Goal: Task Accomplishment & Management: Complete application form

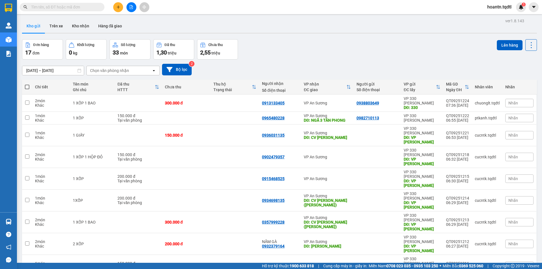
click at [86, 5] on input "text" at bounding box center [64, 7] width 67 height 6
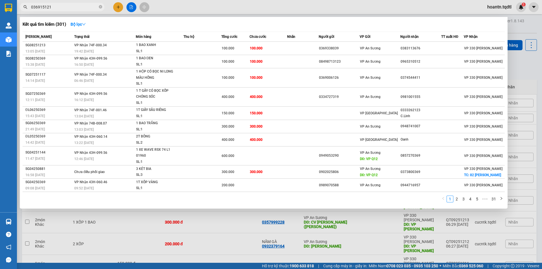
type input "0369151215"
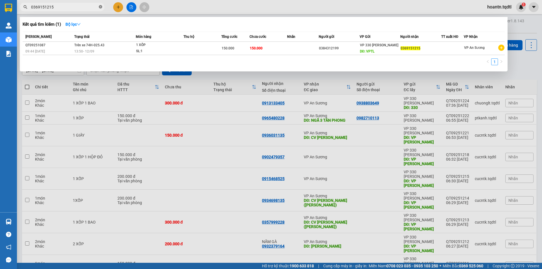
click at [100, 6] on icon "close-circle" at bounding box center [100, 6] width 3 height 3
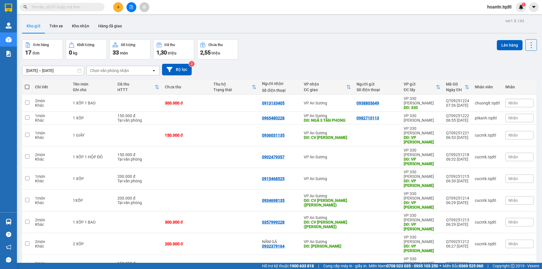
click at [82, 6] on input "text" at bounding box center [64, 7] width 67 height 6
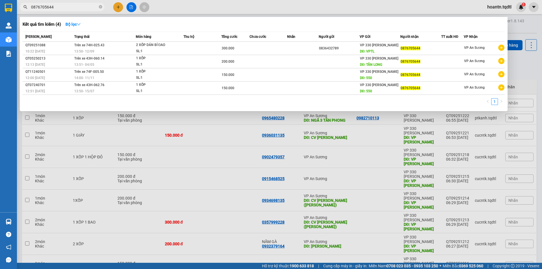
type input "0876705644"
click at [245, 8] on div at bounding box center [271, 134] width 542 height 269
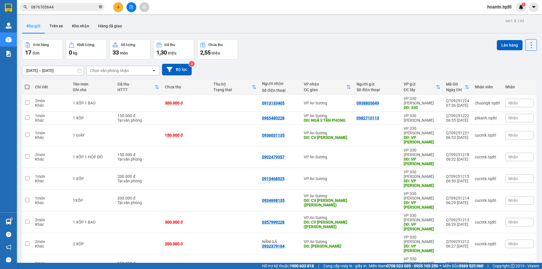
click at [101, 8] on icon "close-circle" at bounding box center [100, 6] width 3 height 3
click at [116, 6] on icon "plus" at bounding box center [118, 7] width 4 height 4
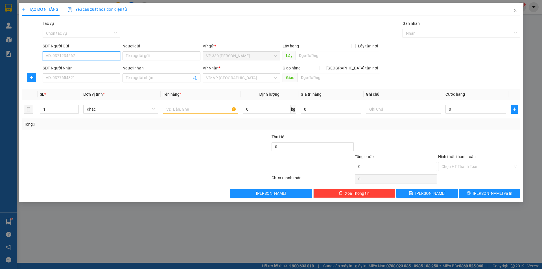
click at [94, 58] on input "SĐT Người Gửi" at bounding box center [82, 55] width 78 height 9
type input "0354750310"
click at [98, 78] on input "SĐT Người Nhận" at bounding box center [82, 77] width 78 height 9
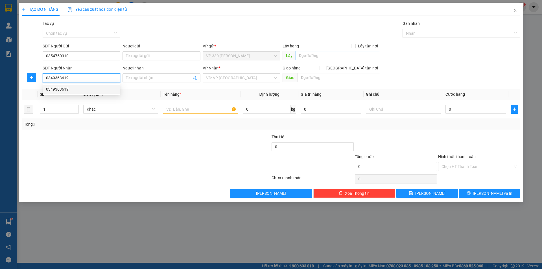
type input "0349363619"
click at [310, 53] on input "text" at bounding box center [337, 55] width 85 height 9
type input "v"
type input "VPTL"
click at [251, 79] on input "search" at bounding box center [239, 78] width 67 height 8
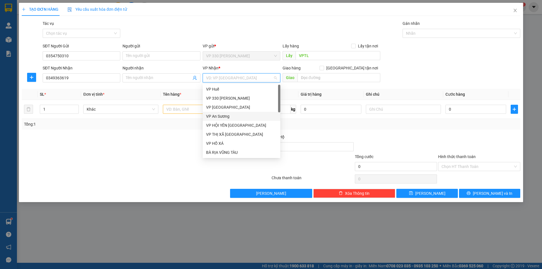
click at [224, 116] on div "VP An Sương" at bounding box center [241, 116] width 71 height 6
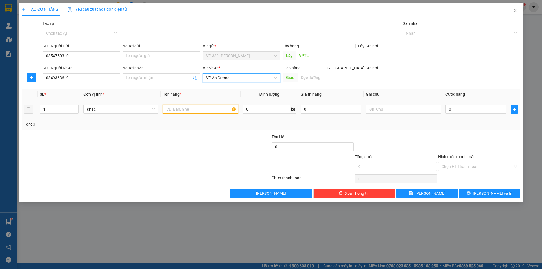
click at [210, 110] on input "text" at bounding box center [200, 109] width 75 height 9
type input "1 GIẤY"
click at [470, 110] on input "0" at bounding box center [475, 109] width 61 height 9
type input "1"
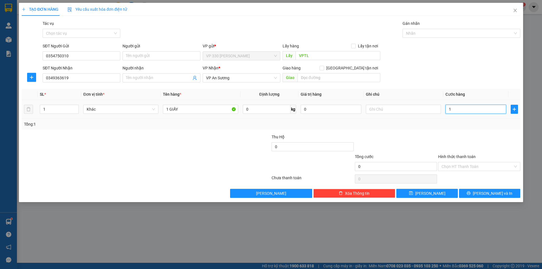
type input "1"
type input "10"
type input "100"
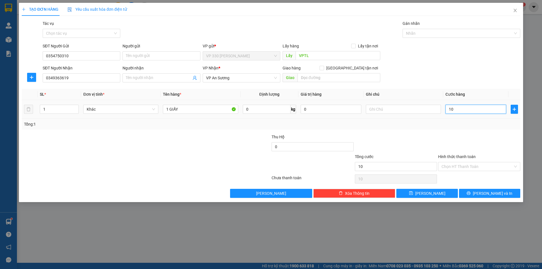
type input "100"
type input "100.000"
click at [478, 165] on input "Hình thức thanh toán" at bounding box center [476, 166] width 71 height 8
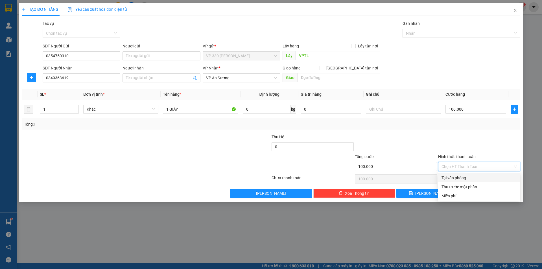
click at [466, 179] on div "Tại văn phòng" at bounding box center [478, 178] width 75 height 6
type input "0"
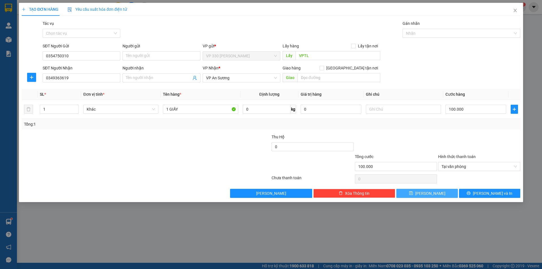
click at [413, 195] on span "save" at bounding box center [411, 193] width 4 height 5
type input "0"
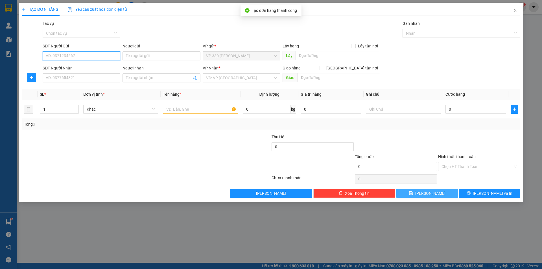
click at [92, 57] on input "SĐT Người Gửi" at bounding box center [82, 55] width 78 height 9
type input "0395272214"
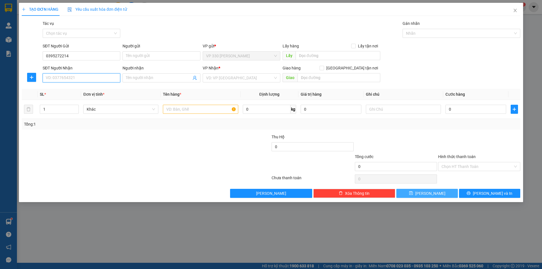
click at [92, 76] on input "SĐT Người Nhận" at bounding box center [82, 77] width 78 height 9
type input "0969624267"
click at [331, 56] on input "text" at bounding box center [337, 55] width 85 height 9
type input "VPTL"
click at [255, 77] on input "search" at bounding box center [239, 78] width 67 height 8
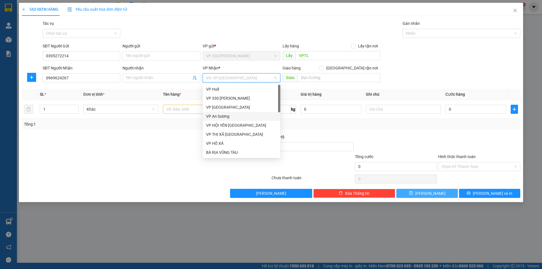
click at [226, 117] on div "VP An Sương" at bounding box center [241, 116] width 71 height 6
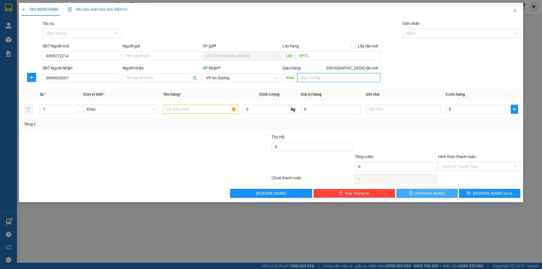
click at [307, 79] on input "text" at bounding box center [338, 77] width 83 height 9
type input "BX TAM HIỆP-ĐỒNG NAI"
click at [224, 111] on input "text" at bounding box center [200, 109] width 75 height 9
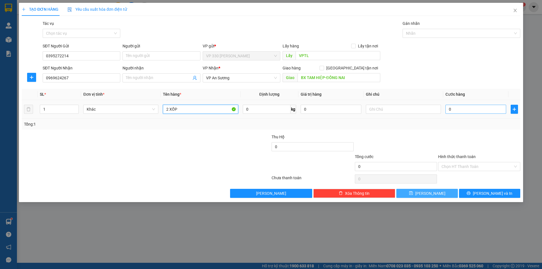
type input "2 XỐP"
click at [452, 110] on input "0" at bounding box center [475, 109] width 61 height 9
type input "3"
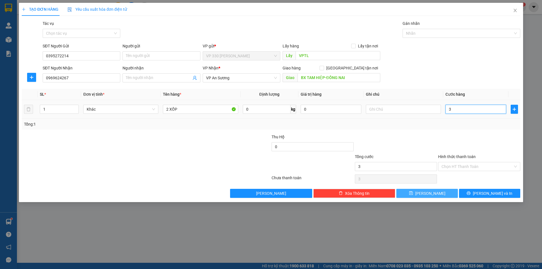
type input "30"
type input "300"
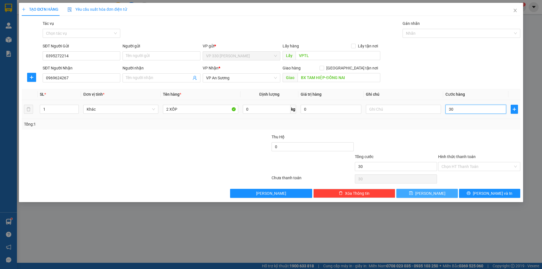
type input "300"
type input "300.000"
click at [430, 194] on span "[PERSON_NAME]" at bounding box center [430, 193] width 30 height 6
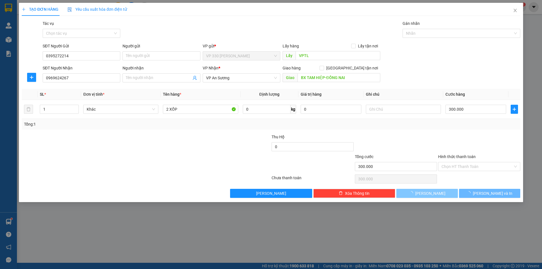
type input "0"
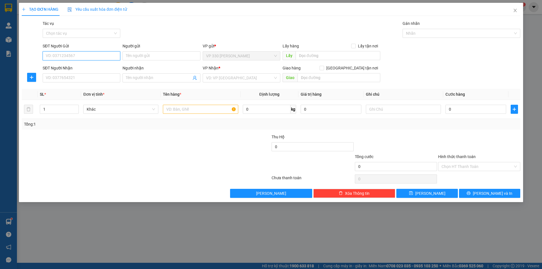
click at [107, 55] on input "SĐT Người Gửi" at bounding box center [82, 55] width 78 height 9
type input "0971065479"
click at [89, 75] on input "SĐT Người Nhận" at bounding box center [82, 77] width 78 height 9
type input "0989764404"
click at [341, 56] on input "text" at bounding box center [337, 55] width 85 height 9
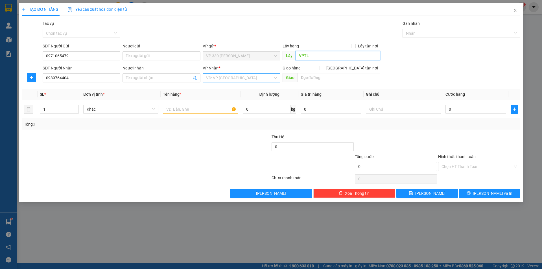
type input "VPTL"
click at [262, 75] on input "search" at bounding box center [239, 78] width 67 height 8
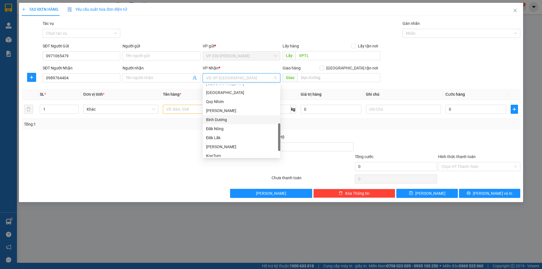
scroll to position [163, 0]
click at [213, 126] on div "[PERSON_NAME]" at bounding box center [241, 125] width 71 height 6
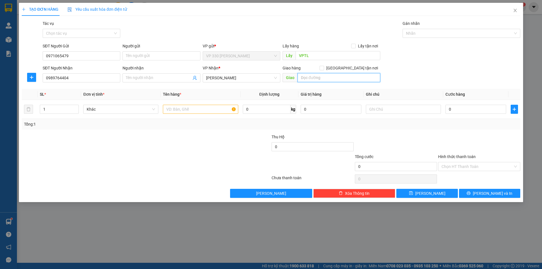
click at [348, 78] on input "text" at bounding box center [338, 77] width 83 height 9
type input "NGÃ 4 BIỂN HỒ-[GEOGRAPHIC_DATA]"
click at [467, 109] on input "0" at bounding box center [475, 109] width 61 height 9
type input "2"
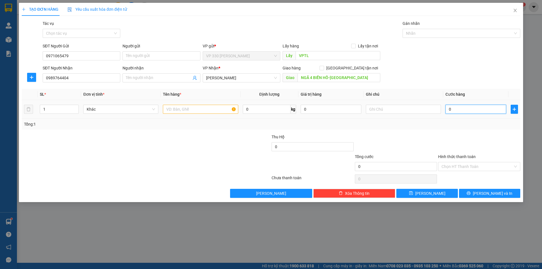
type input "2"
type input "25"
type input "250"
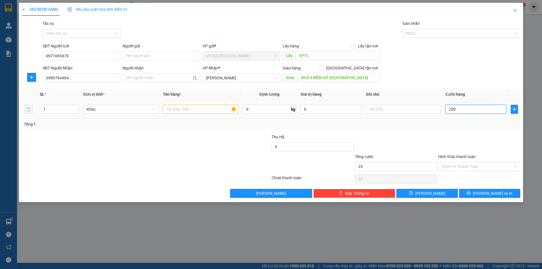
type input "250"
type input "250.000"
click at [477, 167] on input "Hình thức thanh toán" at bounding box center [476, 166] width 71 height 8
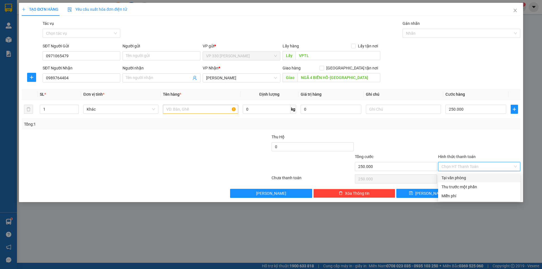
click at [461, 176] on div "Tại văn phòng" at bounding box center [478, 178] width 75 height 6
type input "0"
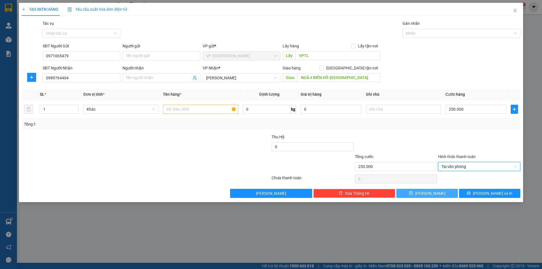
click at [434, 193] on button "[PERSON_NAME]" at bounding box center [426, 193] width 61 height 9
click at [515, 10] on icon "close" at bounding box center [514, 10] width 3 height 3
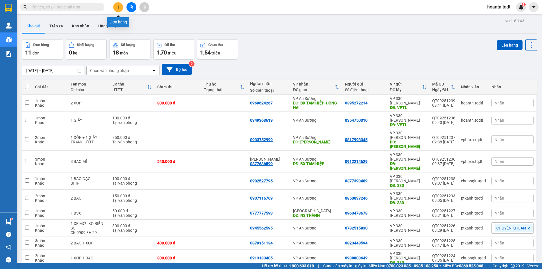
click at [117, 6] on icon "plus" at bounding box center [118, 7] width 4 height 4
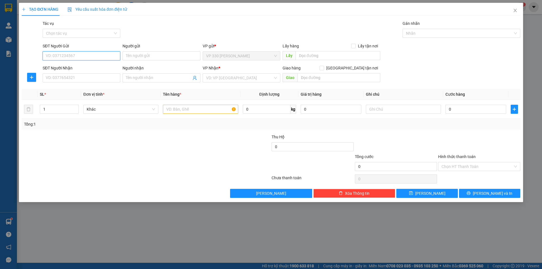
click at [99, 55] on input "SĐT Người Gửi" at bounding box center [82, 55] width 78 height 9
type input "0971065479"
click at [96, 80] on input "SĐT Người Nhận" at bounding box center [82, 77] width 78 height 9
type input "0989764404"
click at [333, 58] on input "text" at bounding box center [337, 55] width 85 height 9
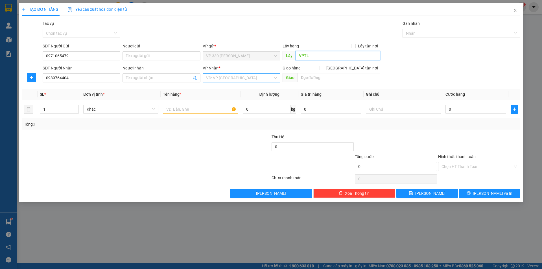
type input "VPTL"
click at [222, 79] on input "search" at bounding box center [239, 78] width 67 height 8
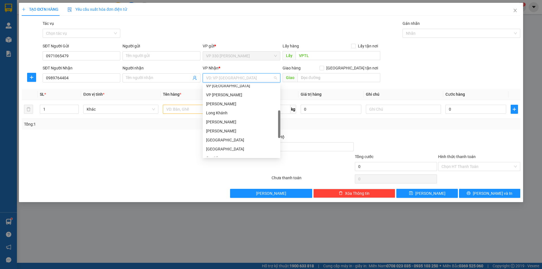
scroll to position [163, 0]
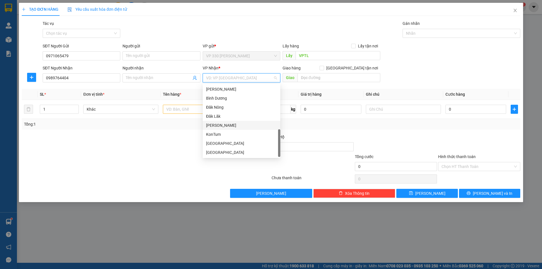
click at [216, 124] on div "[PERSON_NAME]" at bounding box center [241, 125] width 71 height 6
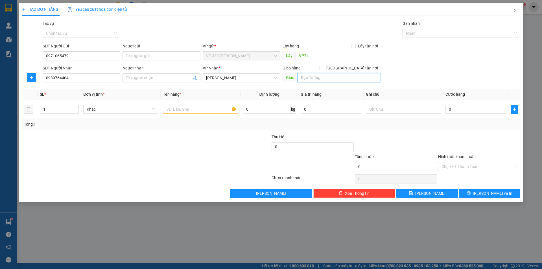
click at [318, 77] on input "text" at bounding box center [338, 77] width 83 height 9
type input "N4 BIỂN HỒ-[GEOGRAPHIC_DATA]"
click at [199, 108] on input "text" at bounding box center [200, 109] width 75 height 9
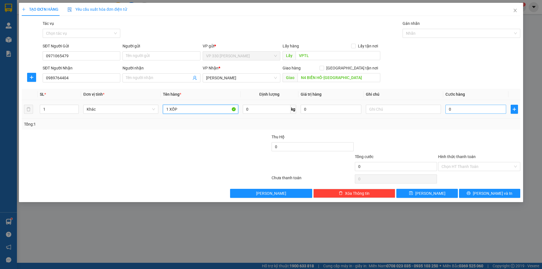
type input "1 XỐP"
click at [471, 105] on input "0" at bounding box center [475, 109] width 61 height 9
type input "2"
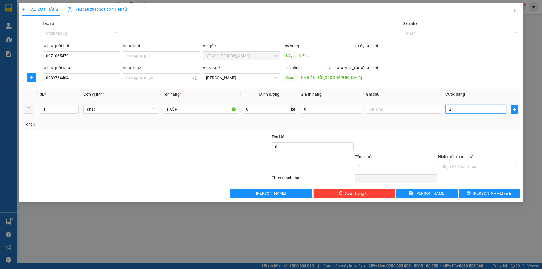
type input "25"
type input "250"
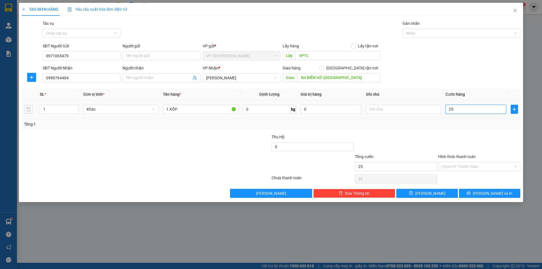
type input "250"
type input "250.000"
click at [464, 165] on input "Hình thức thanh toán" at bounding box center [476, 166] width 71 height 8
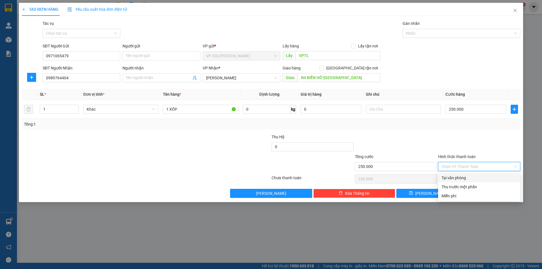
click at [460, 177] on div "Tại văn phòng" at bounding box center [478, 178] width 75 height 6
type input "0"
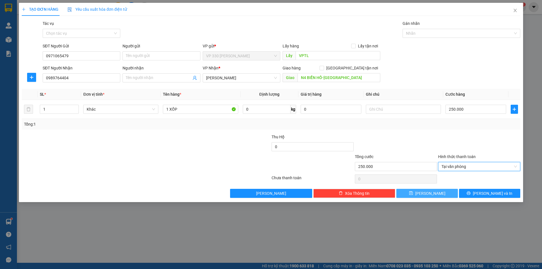
click at [432, 194] on span "[PERSON_NAME]" at bounding box center [430, 193] width 30 height 6
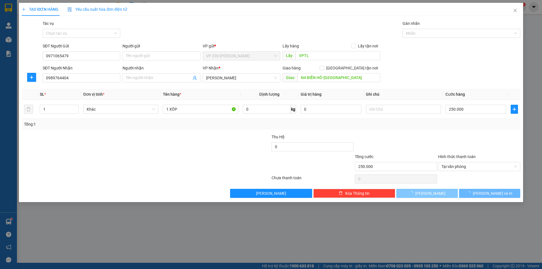
type input "0"
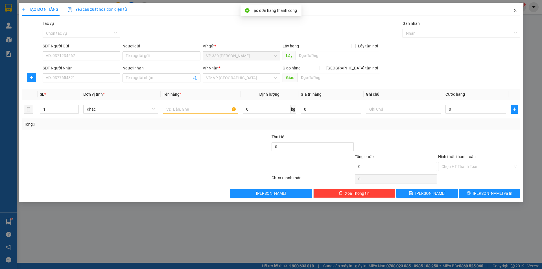
click at [515, 10] on icon "close" at bounding box center [514, 10] width 3 height 3
